Goal: Task Accomplishment & Management: Complete application form

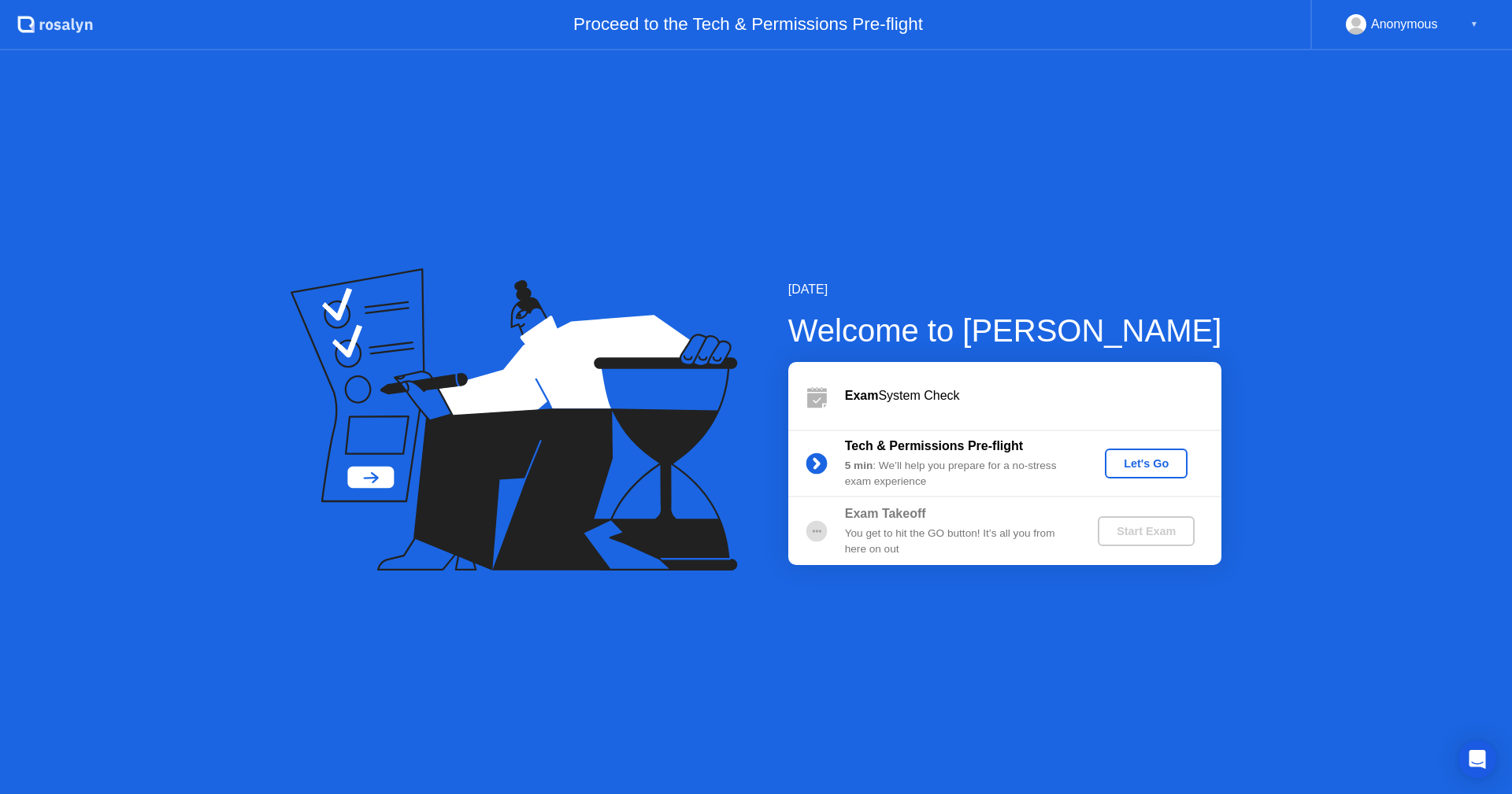
click at [1152, 470] on div "Let's Go" at bounding box center [1146, 463] width 70 height 12
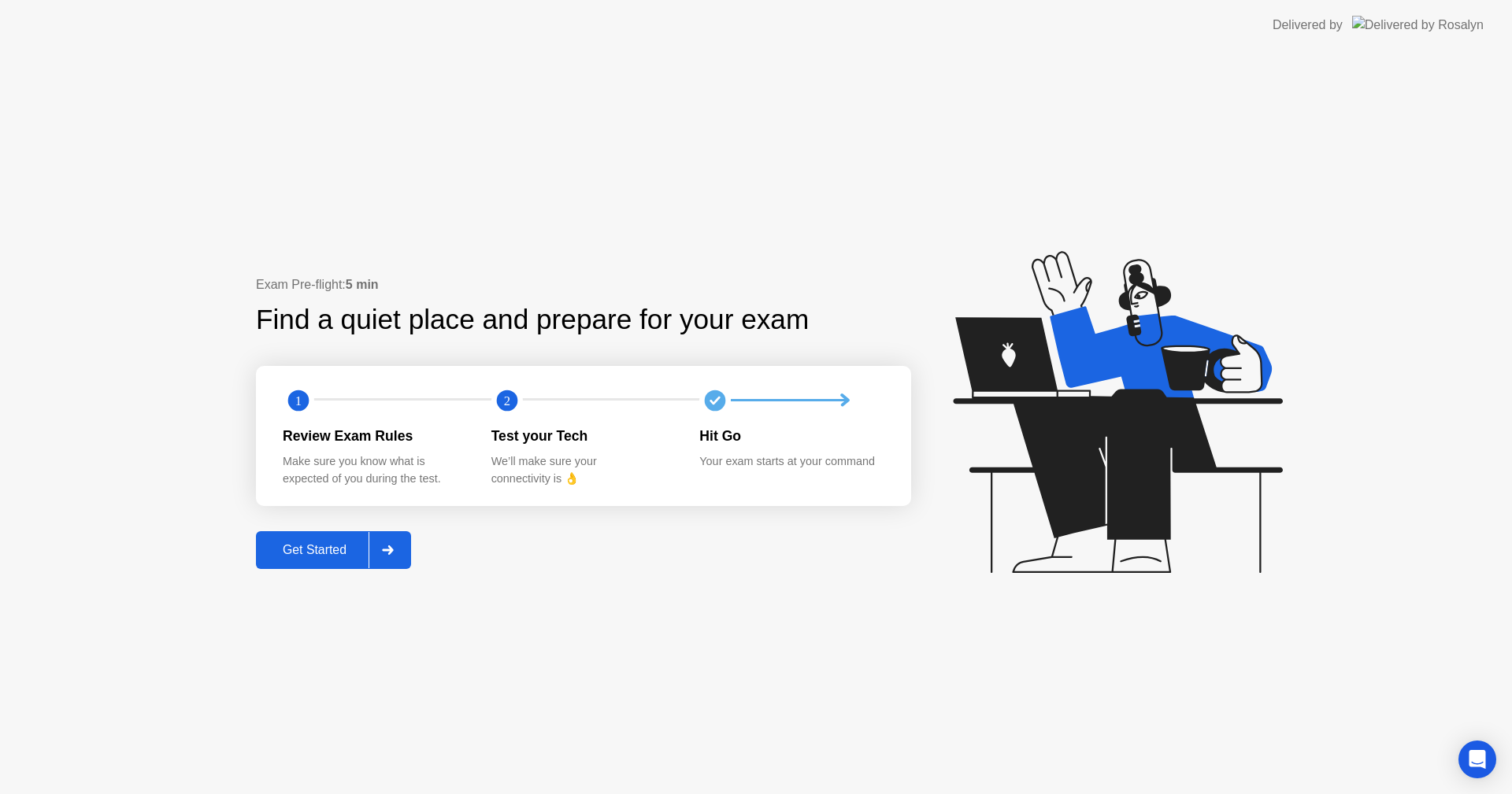
click at [356, 561] on button "Get Started" at bounding box center [334, 550] width 155 height 38
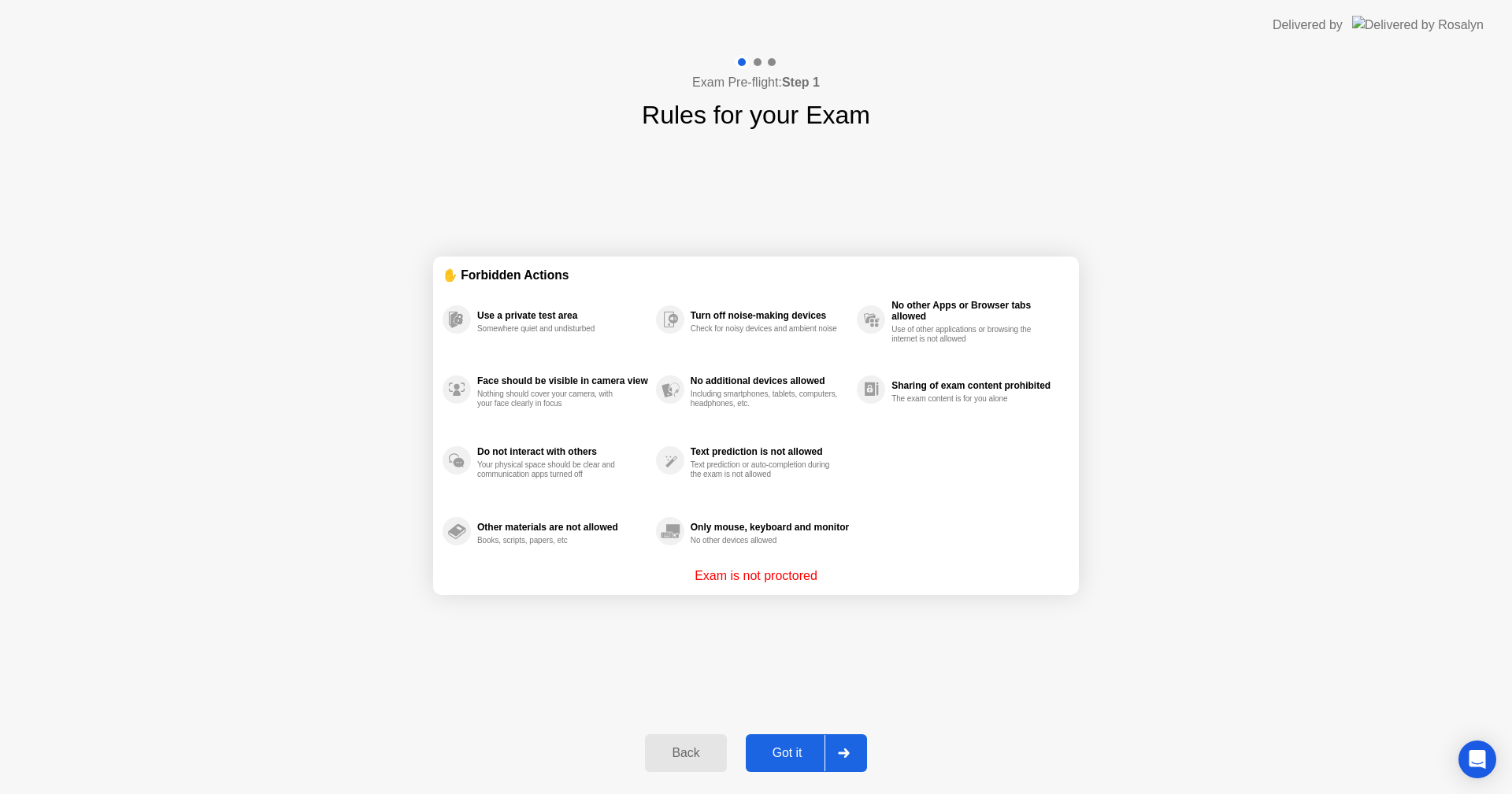
click at [772, 740] on button "Got it" at bounding box center [807, 753] width 121 height 38
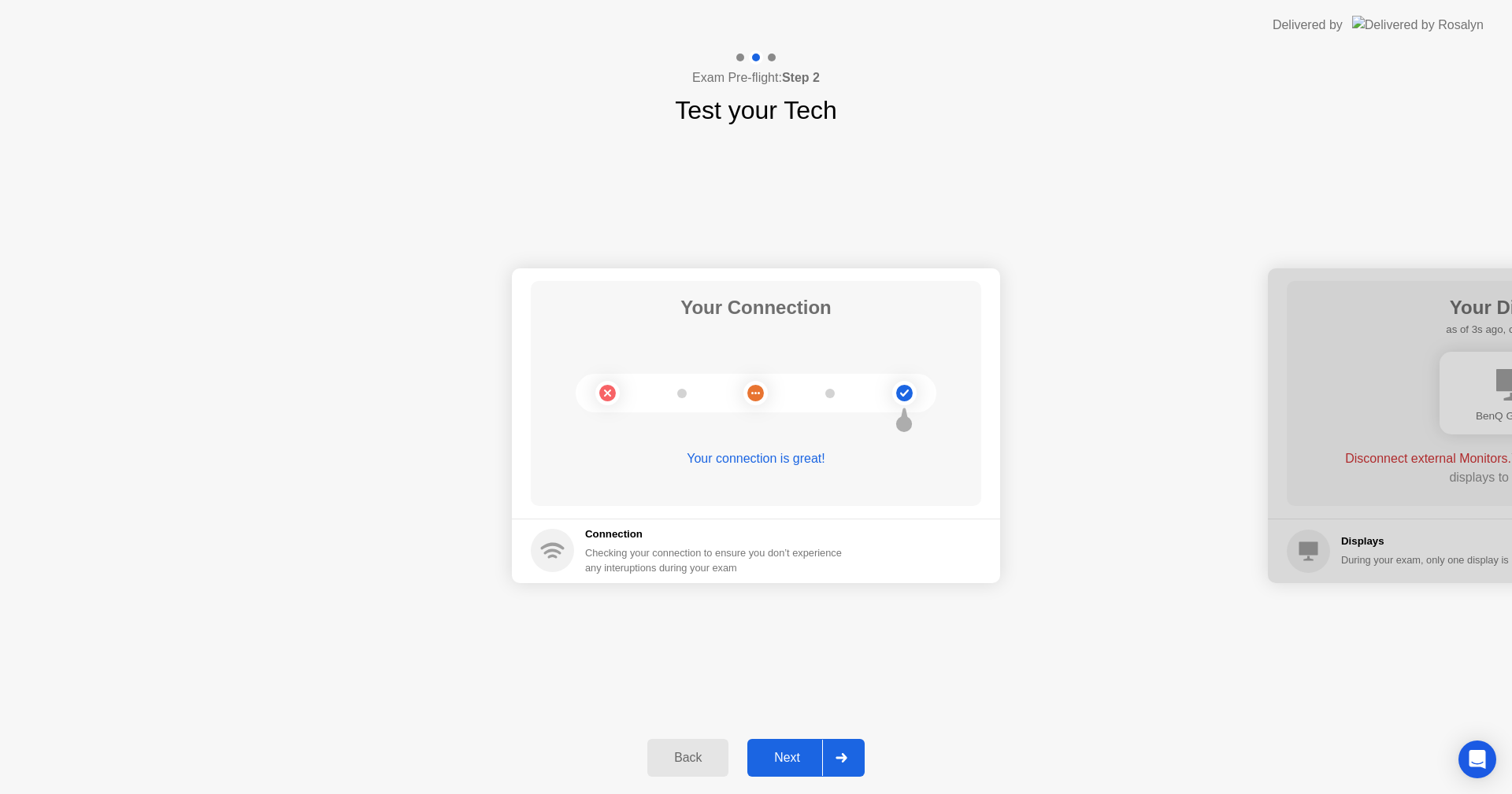
click at [810, 757] on div "Next" at bounding box center [787, 758] width 70 height 14
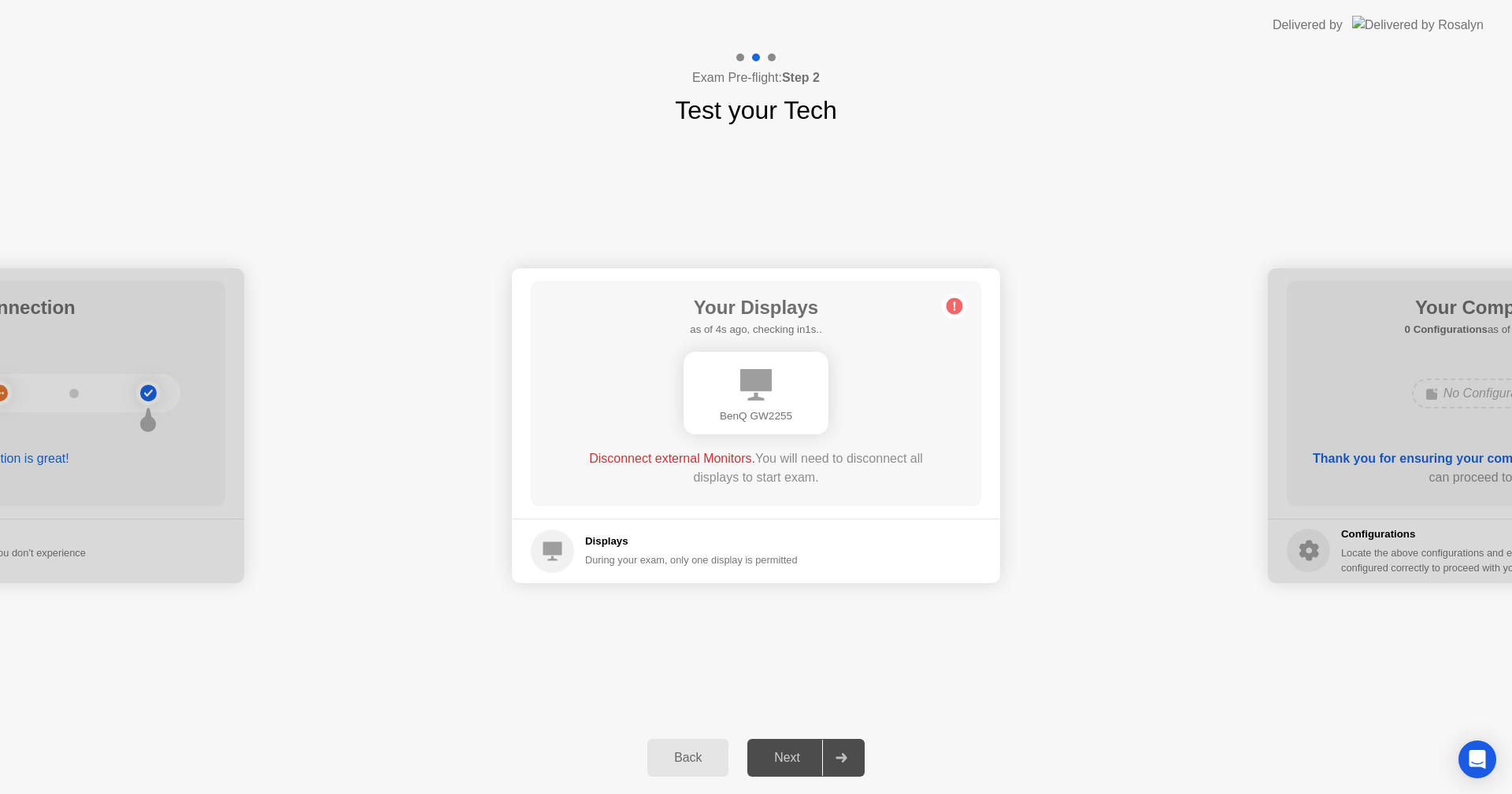
click at [810, 757] on div "Next" at bounding box center [787, 758] width 70 height 14
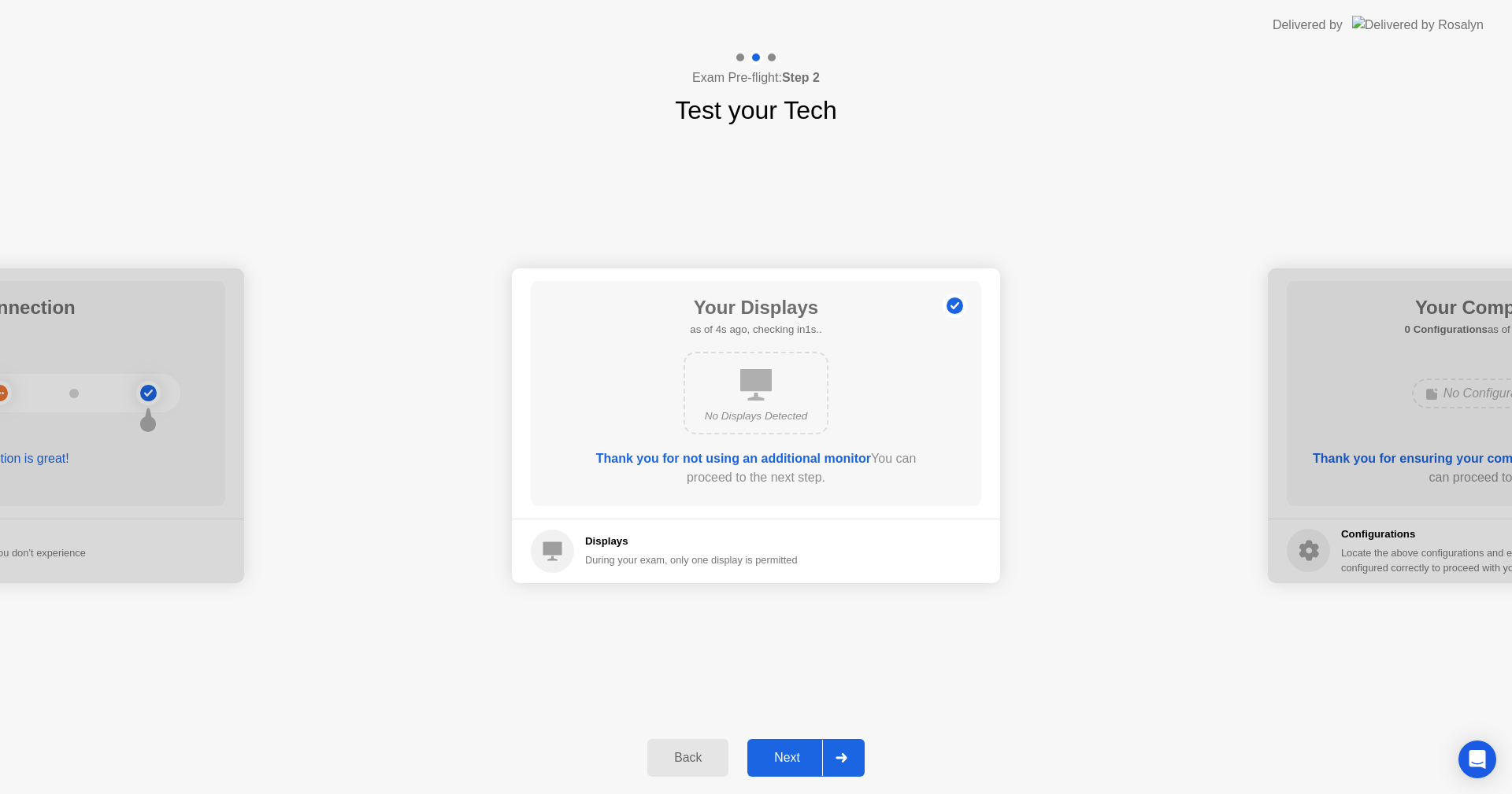
click at [837, 761] on icon at bounding box center [842, 758] width 11 height 9
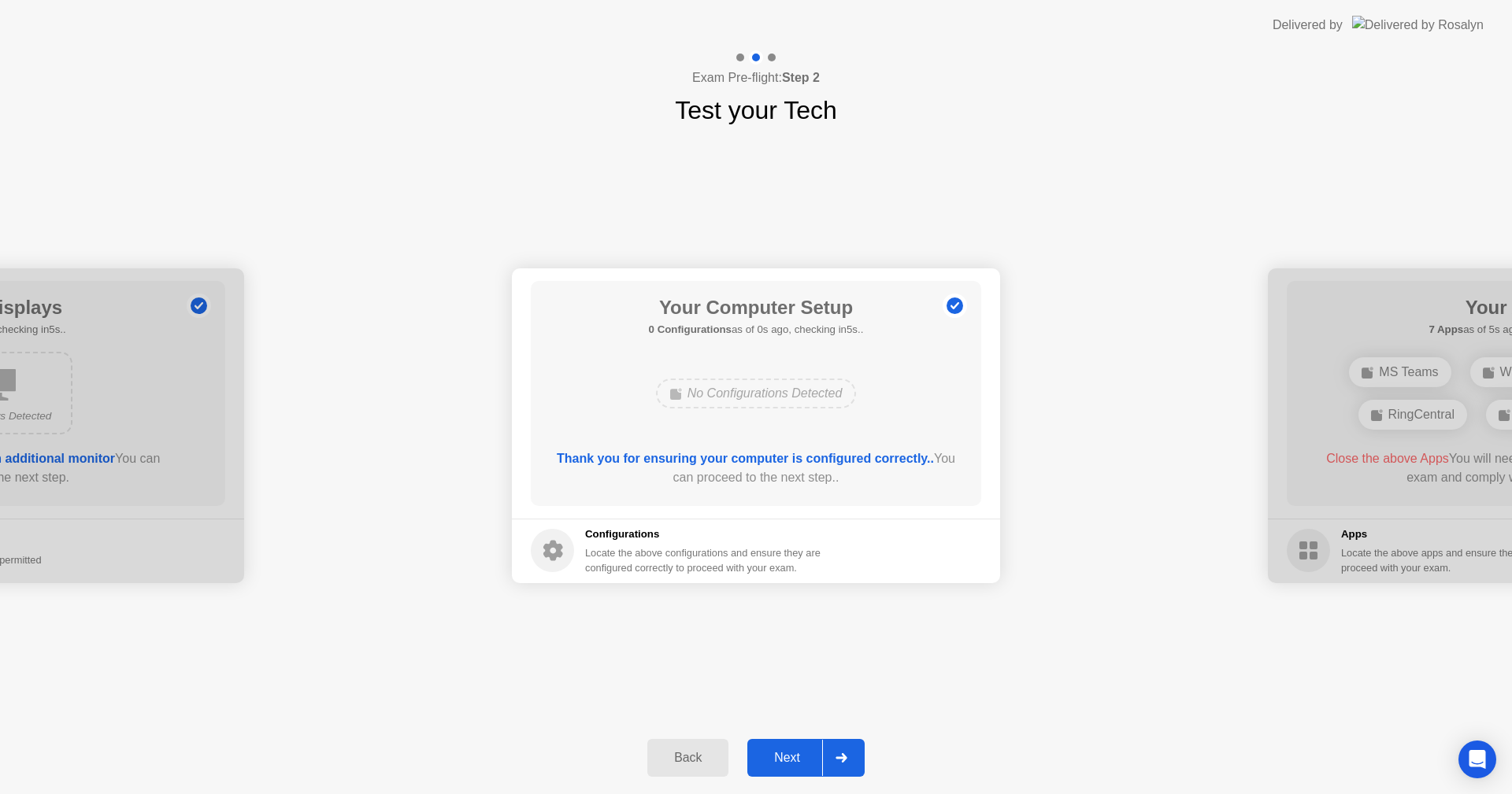
click at [850, 764] on div at bounding box center [842, 758] width 38 height 36
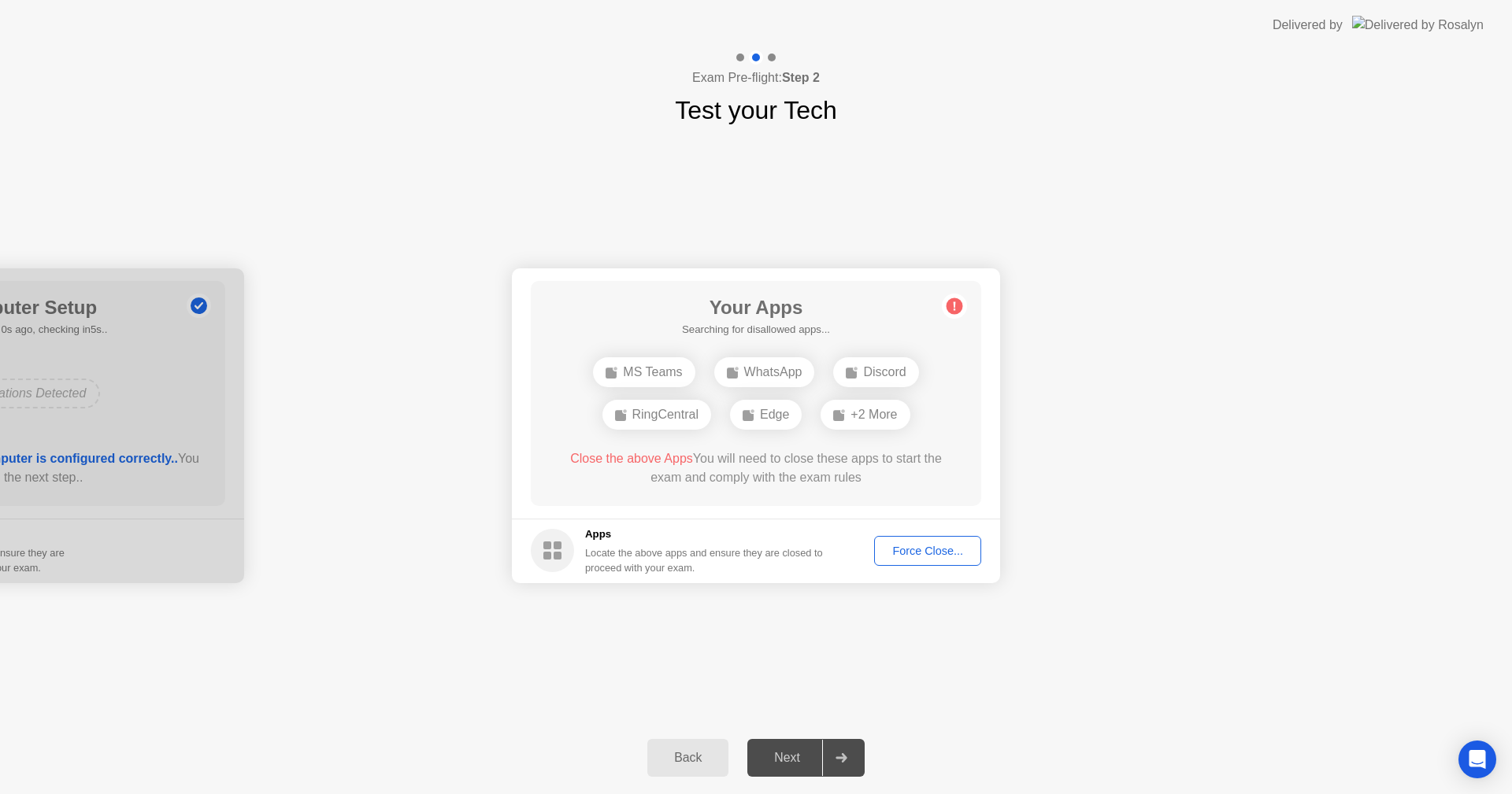
click at [936, 554] on div "Force Close..." at bounding box center [928, 550] width 96 height 12
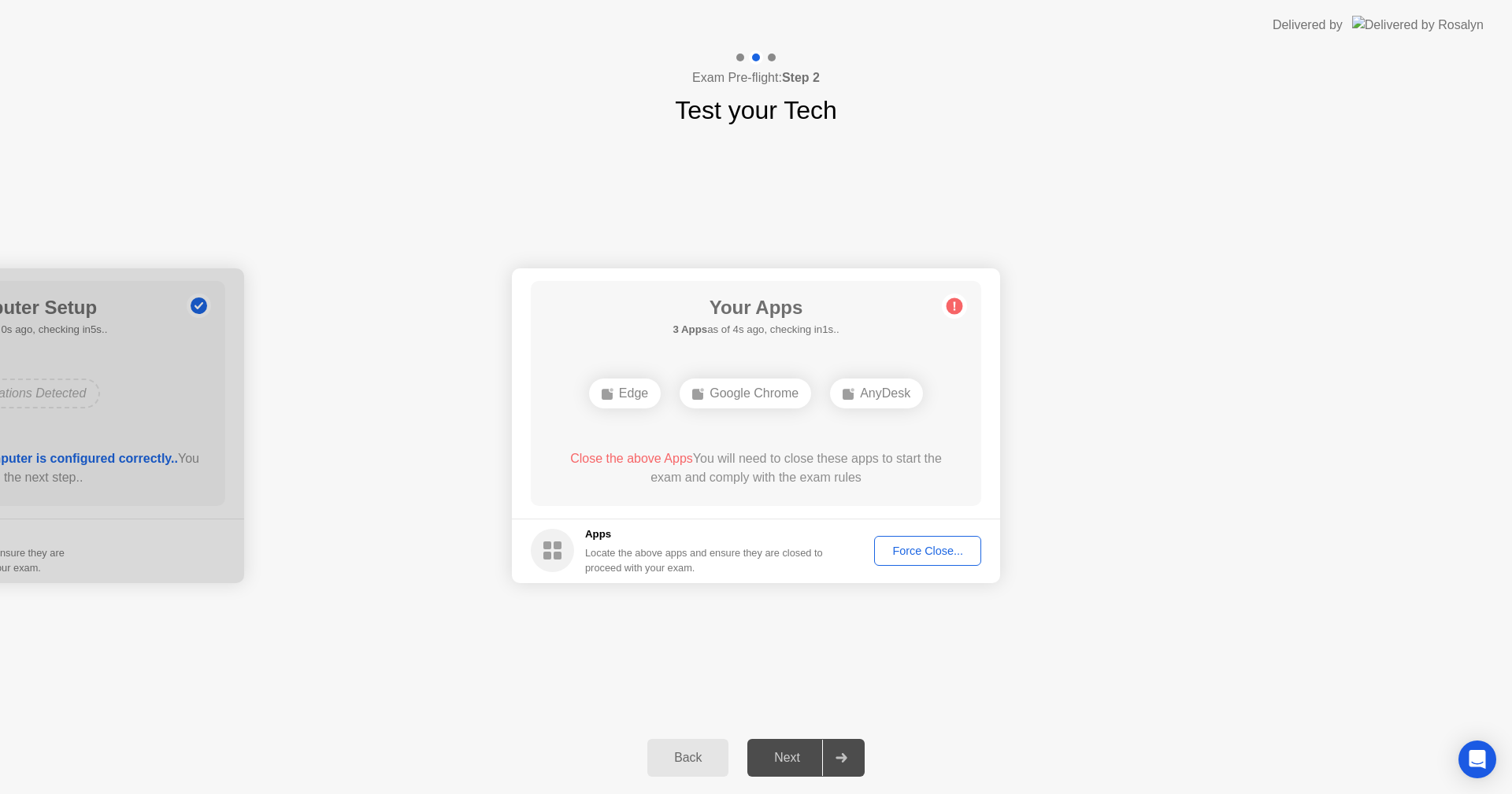
click at [912, 531] on footer "Apps Locate the above apps and ensure they are closed to proceed with your exam…" at bounding box center [756, 551] width 488 height 64
click at [921, 540] on button "Force Close..." at bounding box center [928, 551] width 107 height 30
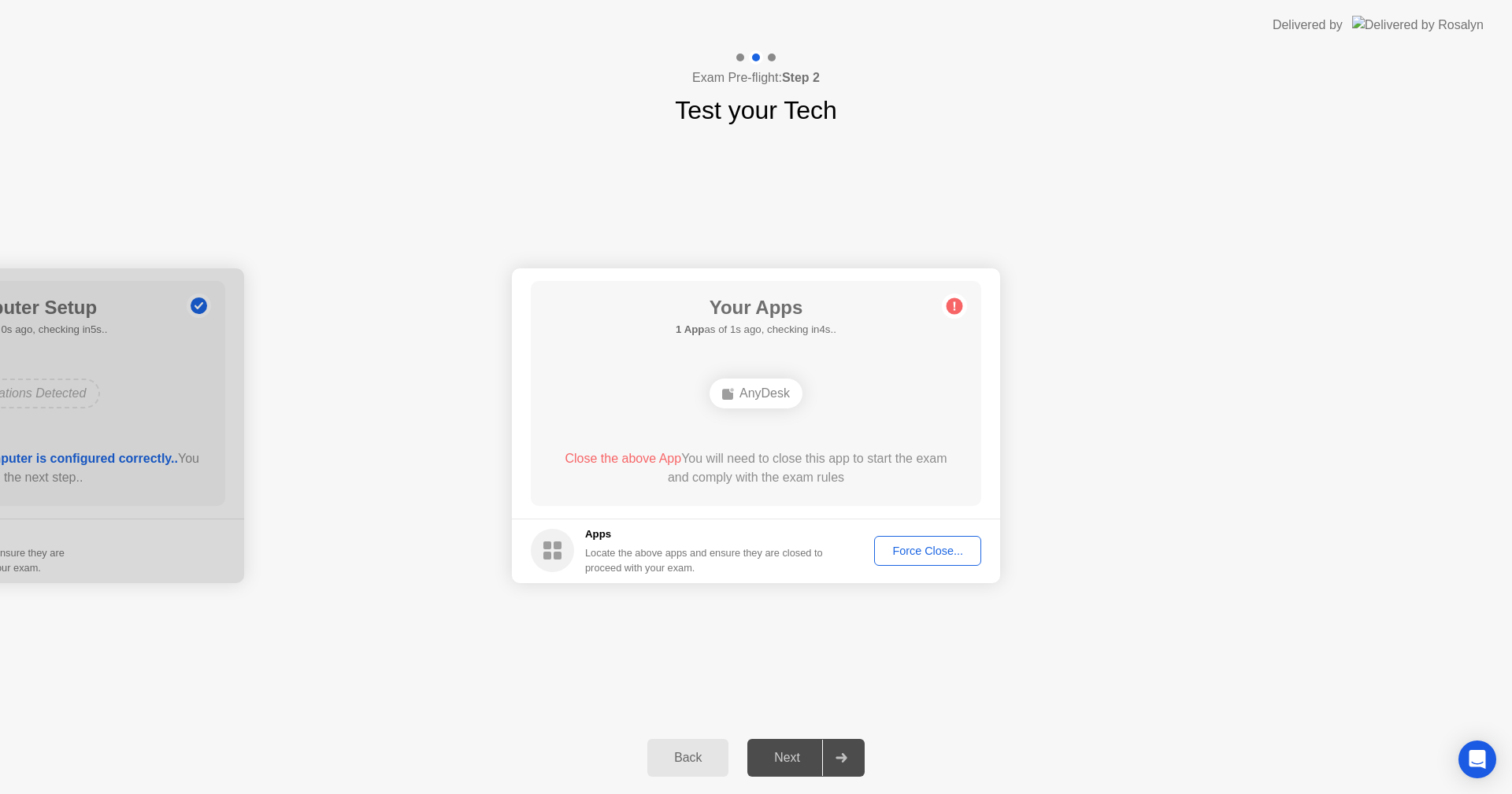
click at [917, 553] on div "Force Close..." at bounding box center [928, 550] width 96 height 12
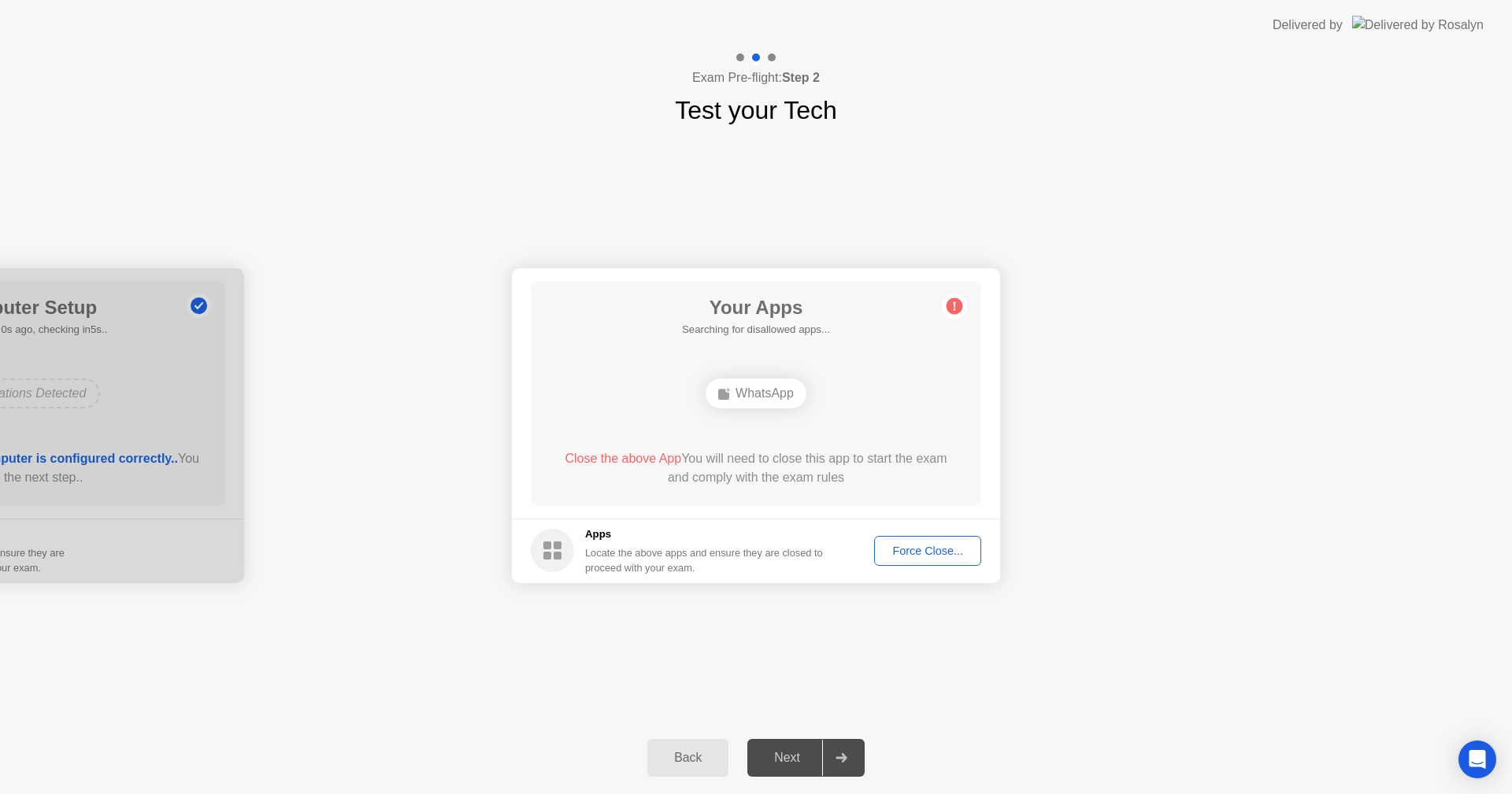
click at [923, 545] on div "Force Close..." at bounding box center [928, 550] width 96 height 12
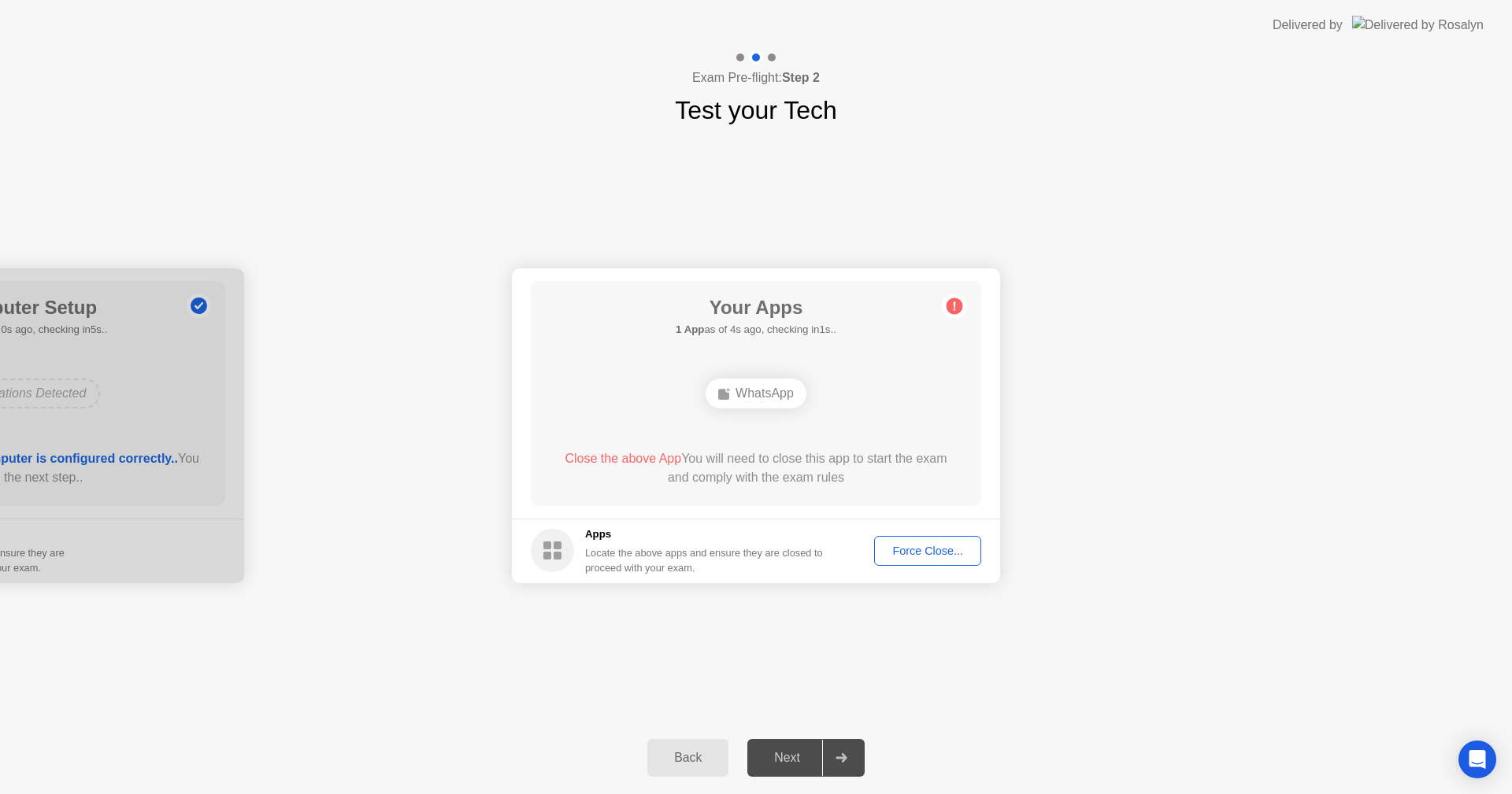
click at [898, 544] on div "Force Close..." at bounding box center [928, 550] width 96 height 12
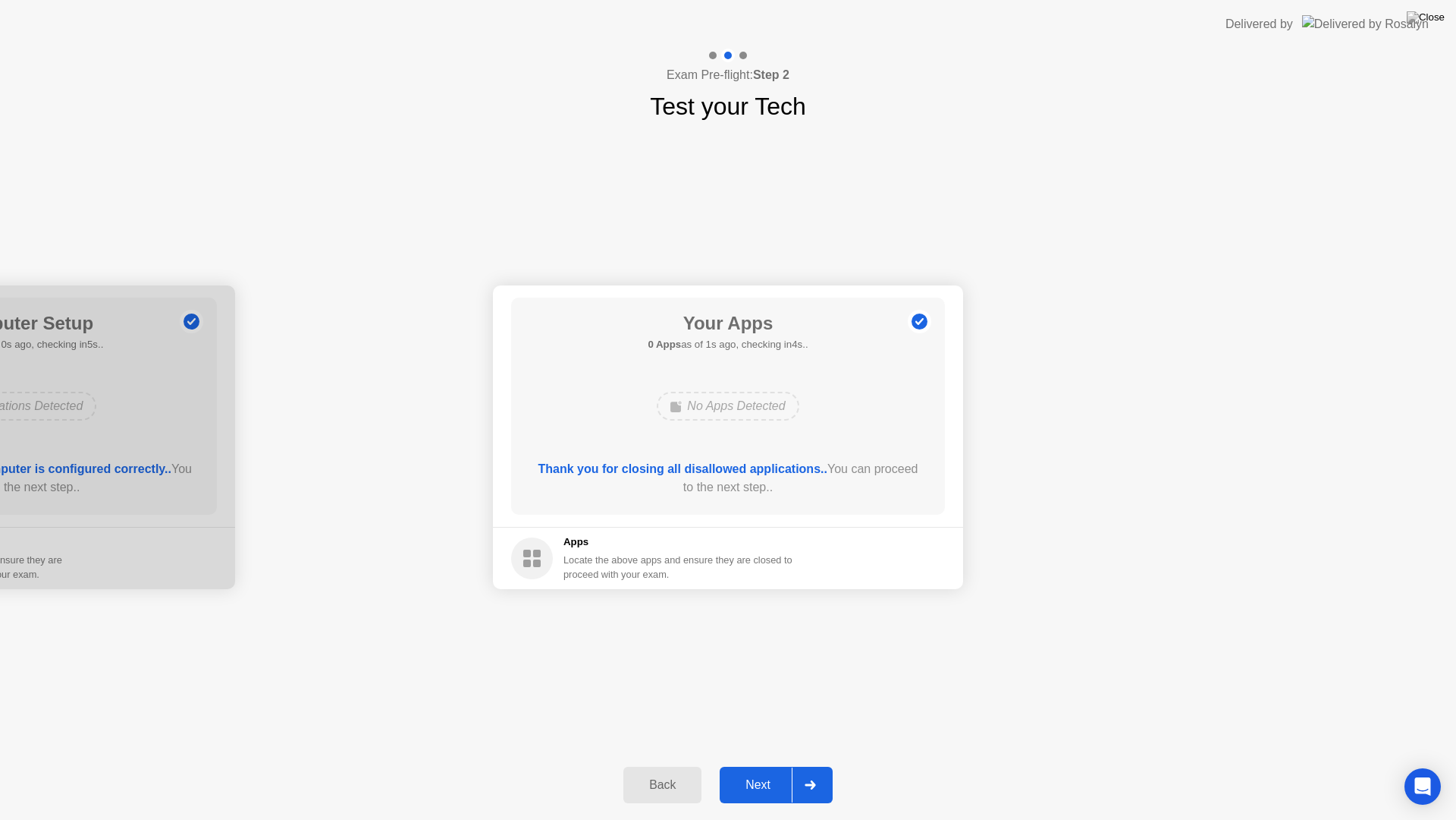
click at [802, 765] on div at bounding box center [810, 784] width 36 height 35
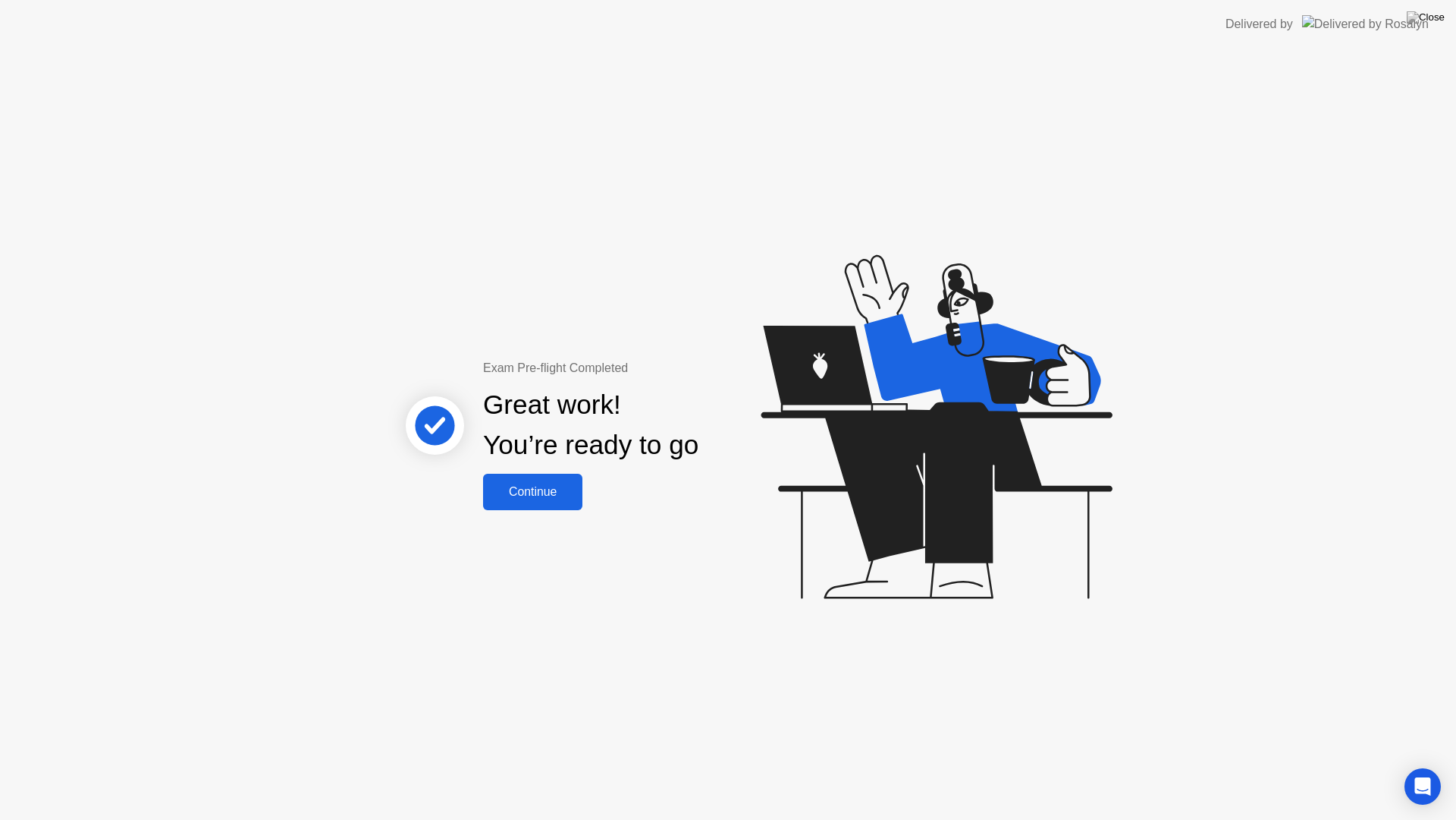
click at [569, 488] on div "Continue" at bounding box center [533, 491] width 90 height 14
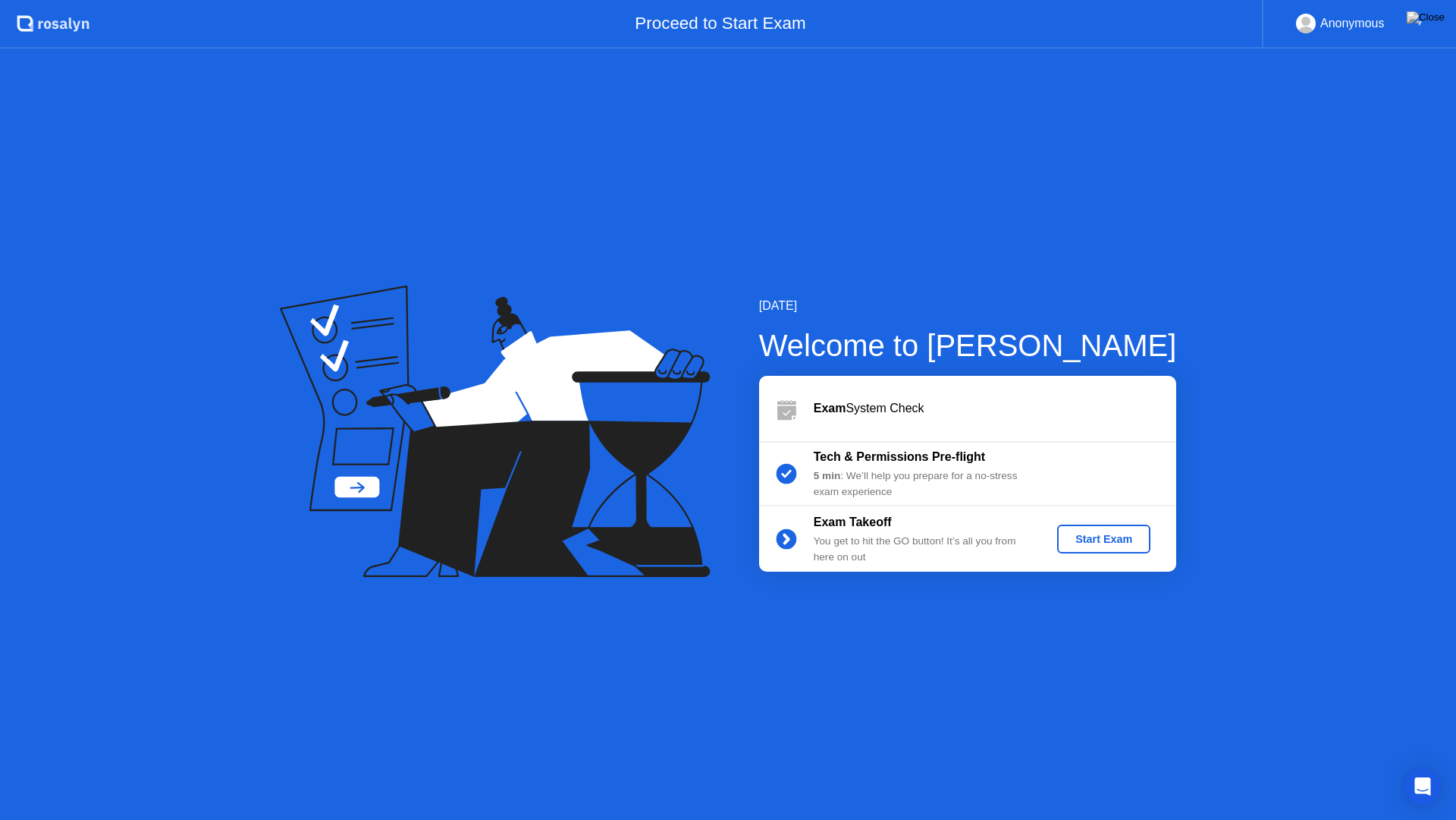
click at [1143, 525] on button "Start Exam" at bounding box center [1104, 539] width 93 height 29
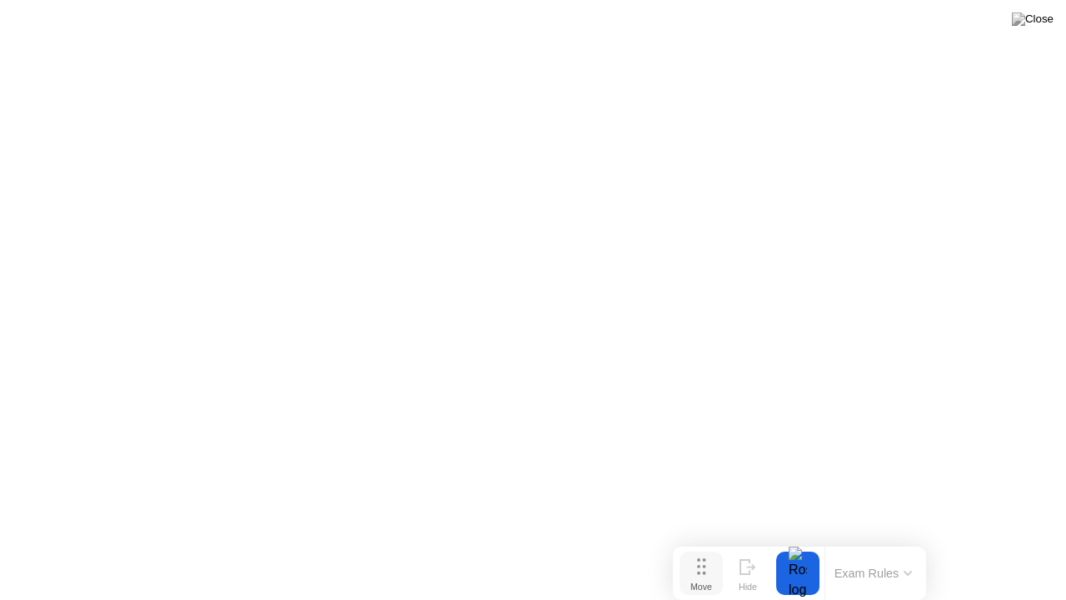
drag, startPoint x: 848, startPoint y: 576, endPoint x: 721, endPoint y: 583, distance: 126.8
click at [721, 583] on div "Move Hide Exam Rules" at bounding box center [799, 572] width 253 height 53
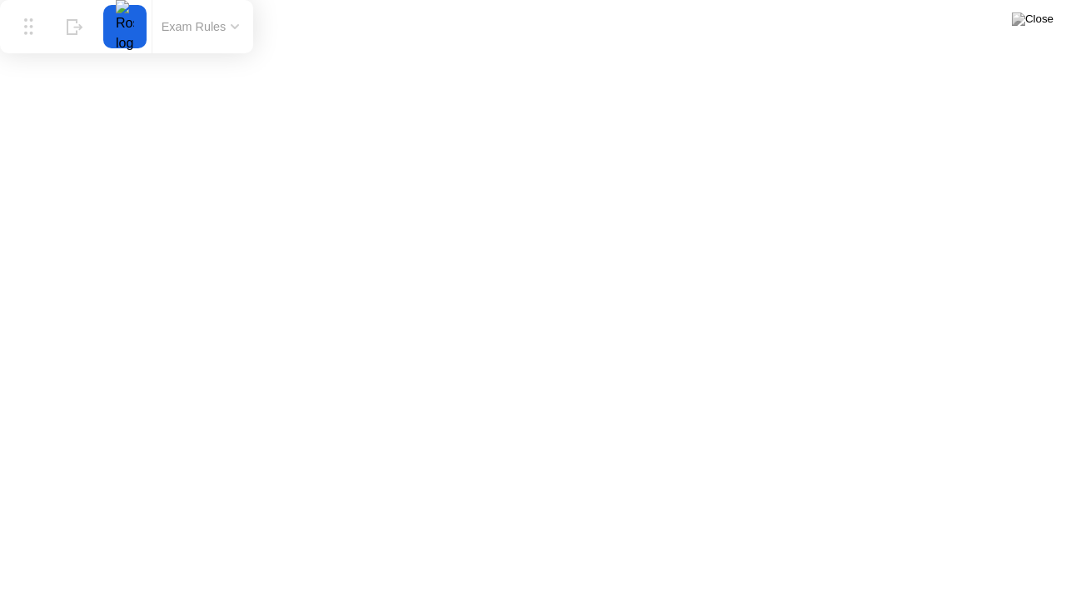
drag, startPoint x: 702, startPoint y: 566, endPoint x: 10, endPoint y: 0, distance: 893.9
click at [10, 0] on div "Move Hide Exam Rules" at bounding box center [126, 26] width 253 height 53
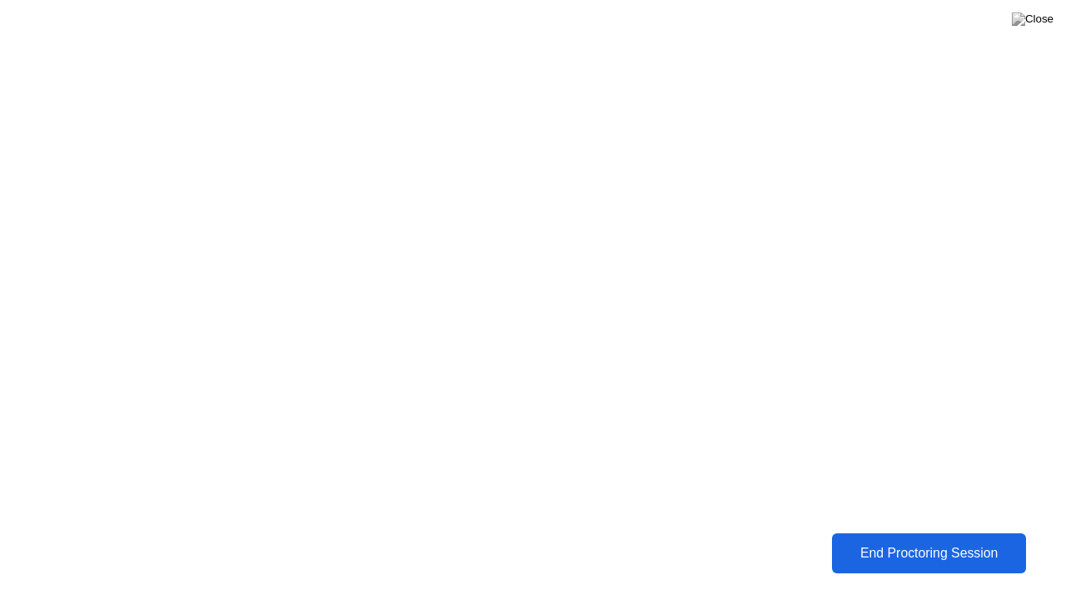
click at [874, 561] on div "End Proctoring Session" at bounding box center [929, 553] width 199 height 16
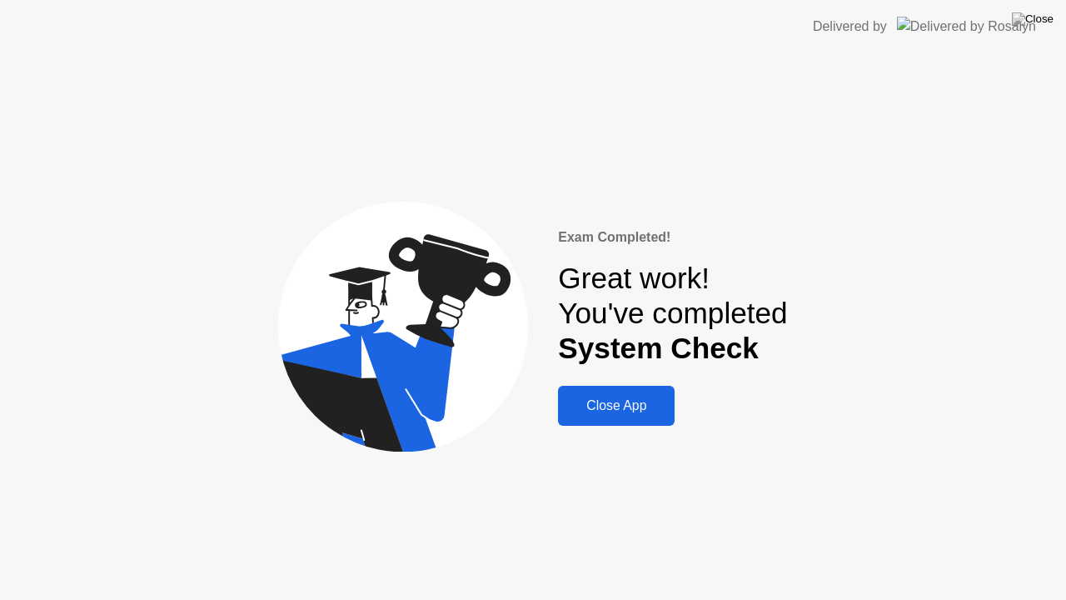
click at [603, 410] on div "Close App" at bounding box center [616, 405] width 107 height 15
